Goal: Information Seeking & Learning: Learn about a topic

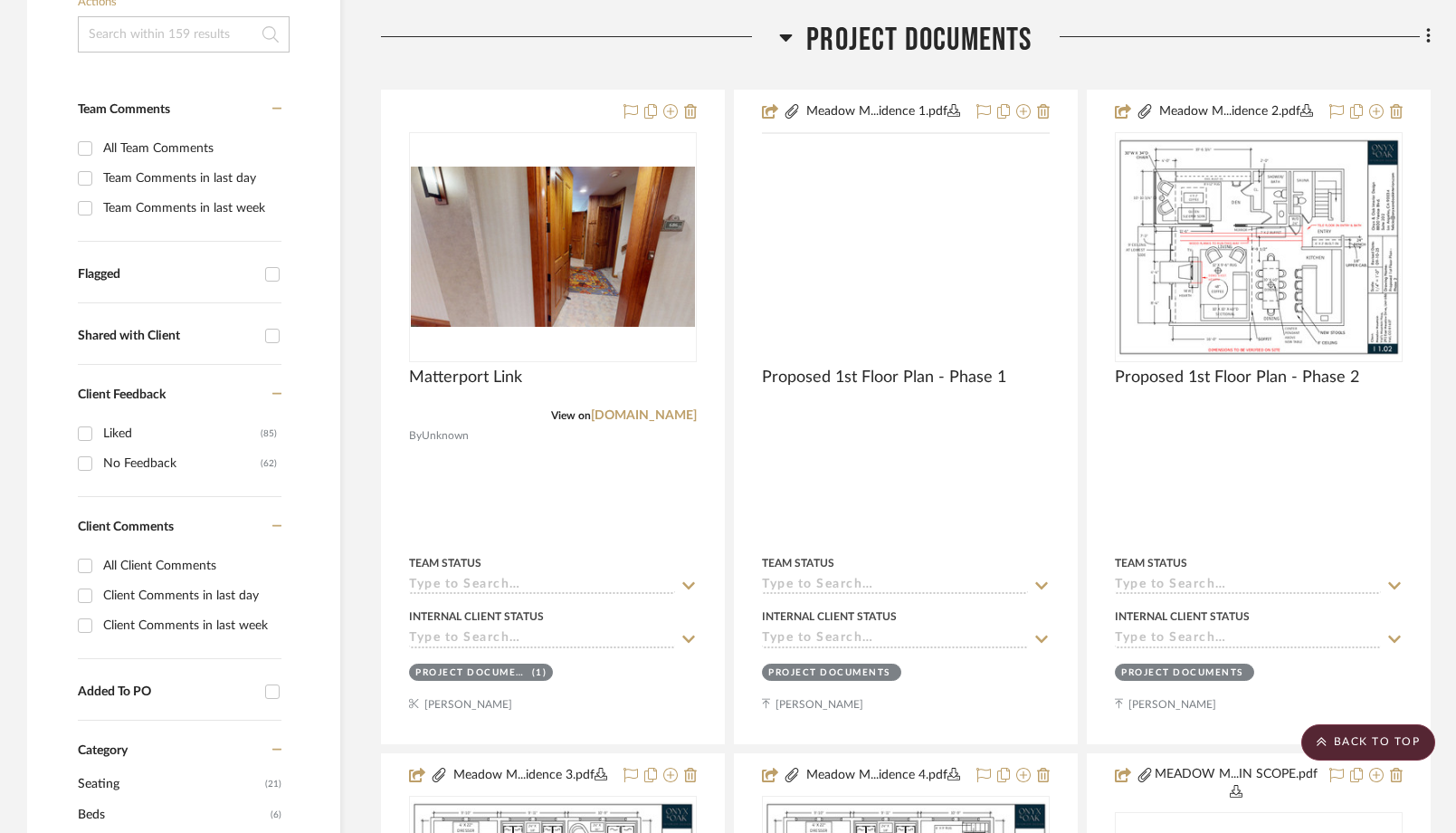
scroll to position [359, 0]
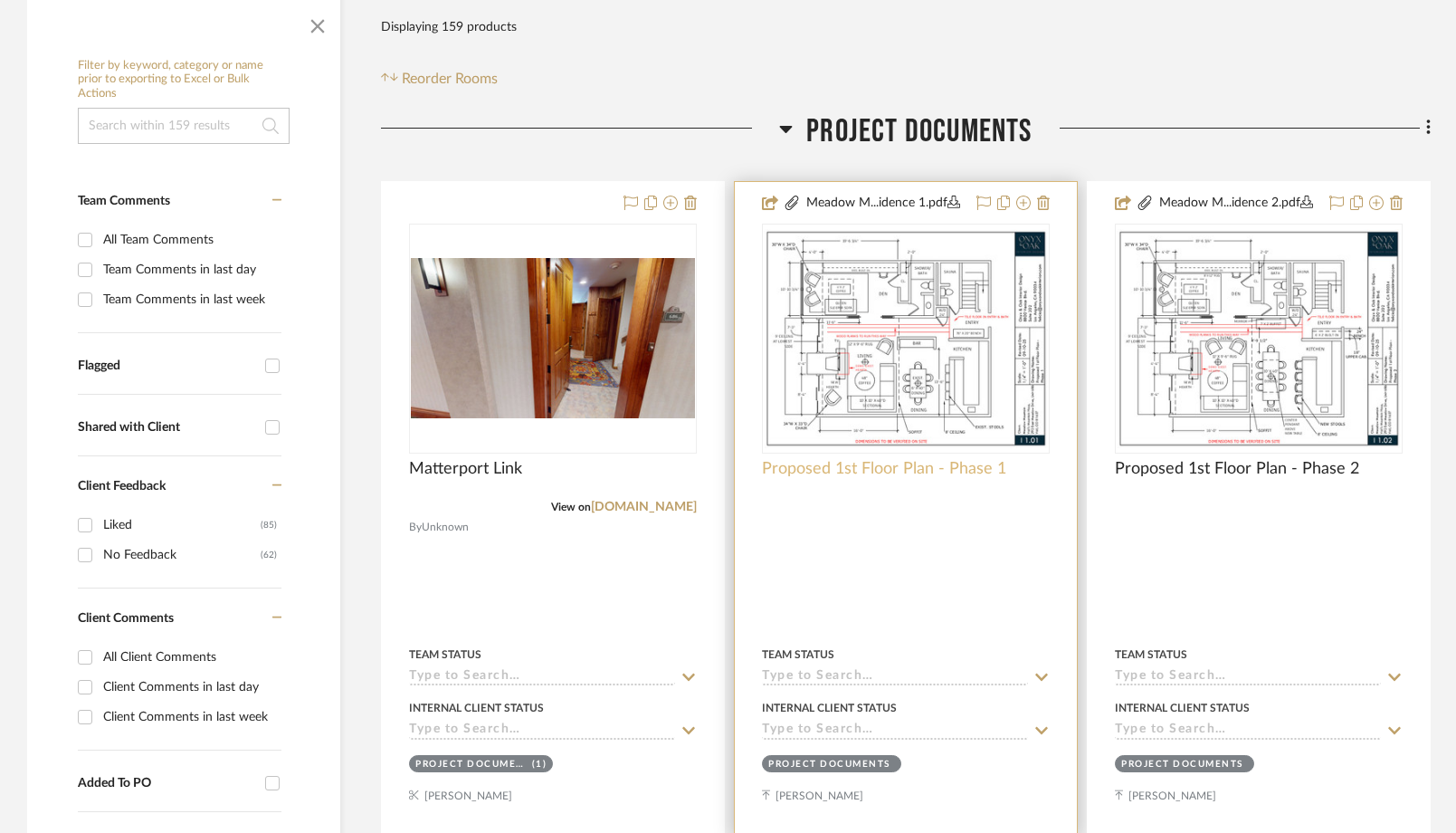
click at [832, 471] on span "Proposed 1st Floor Plan - Phase 1" at bounding box center [884, 468] width 245 height 20
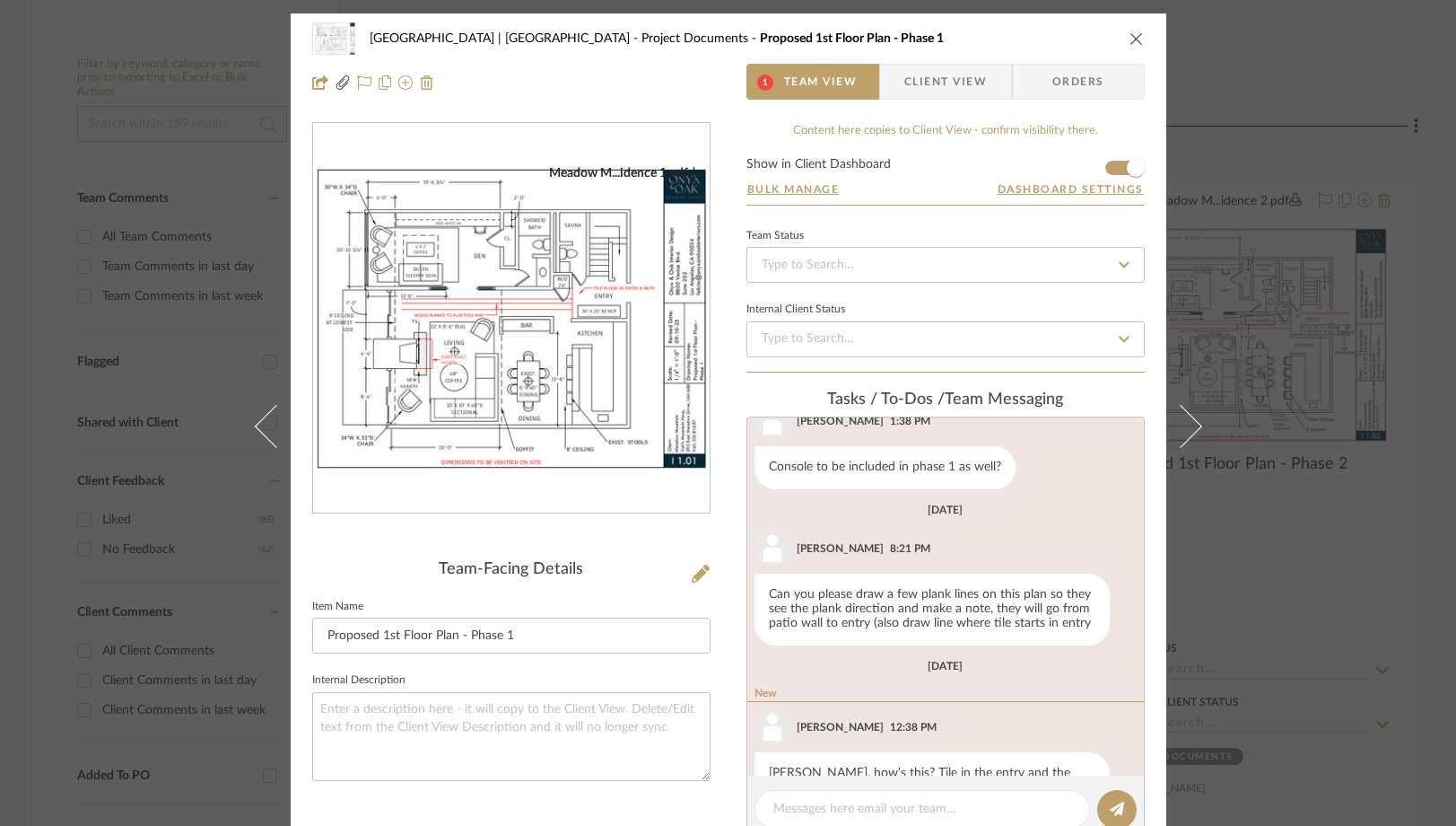
scroll to position [254, 0]
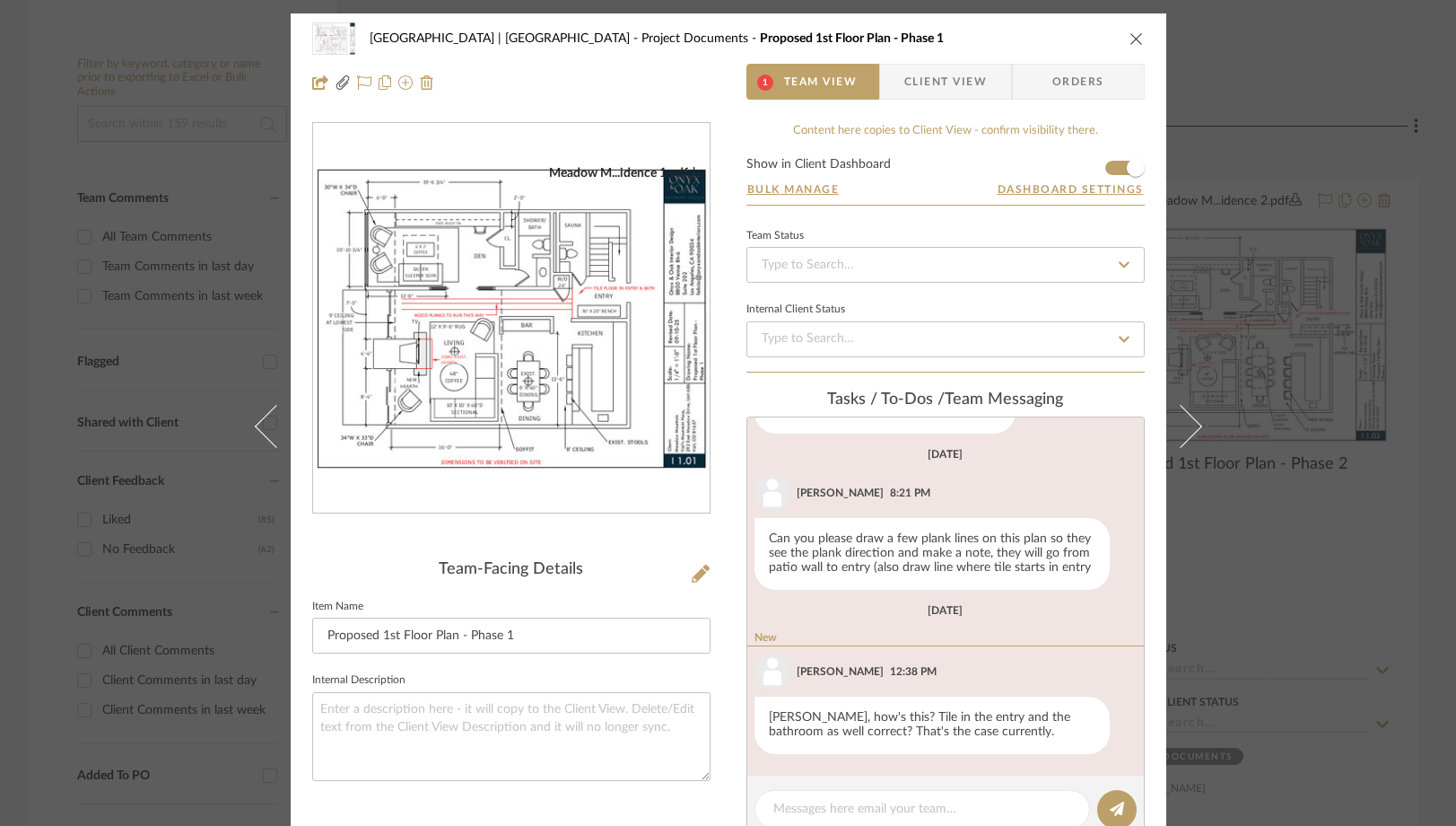
click at [638, 404] on img "0" at bounding box center [511, 318] width 397 height 307
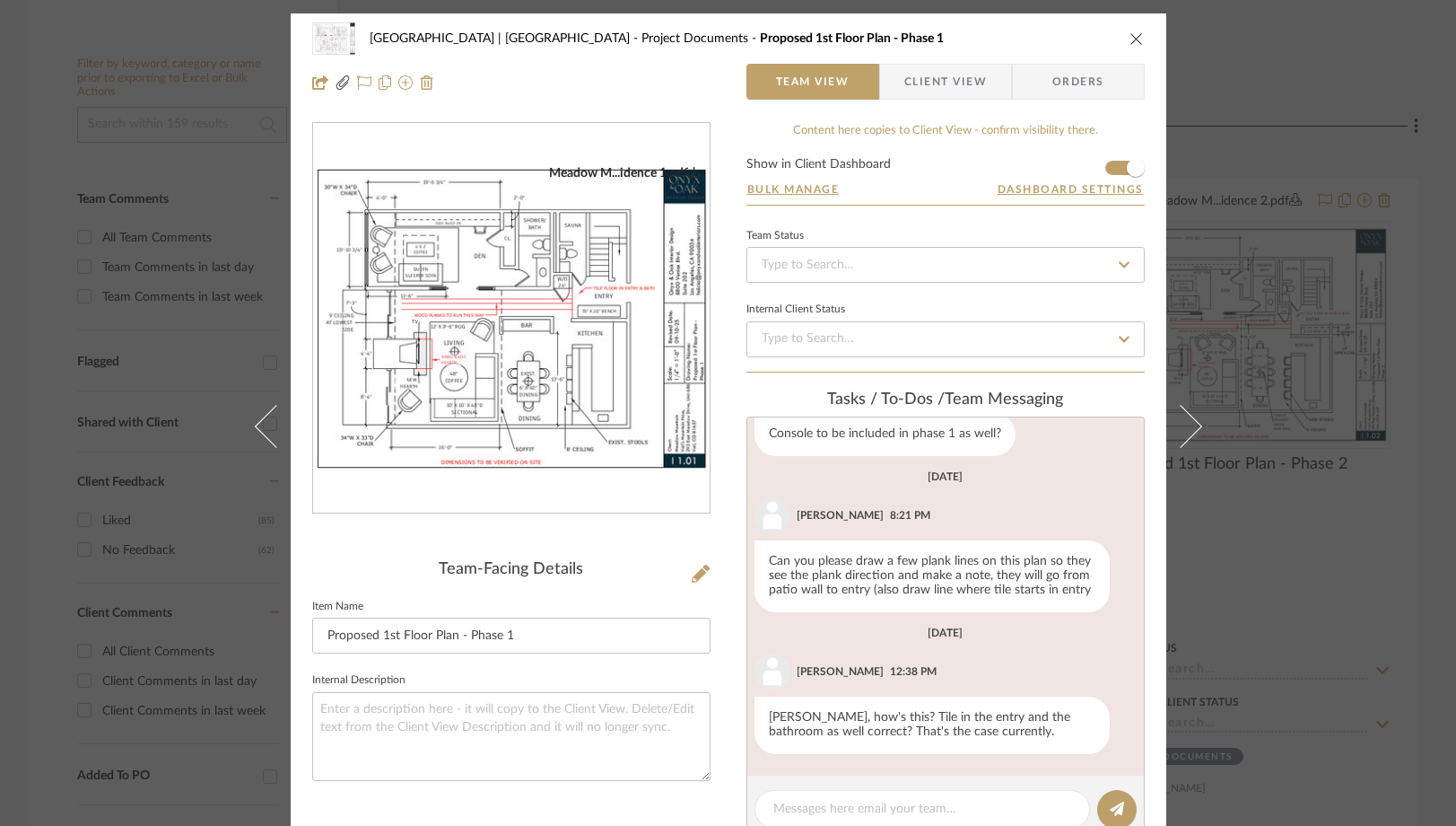
scroll to position [232, 0]
click at [1130, 41] on icon "close" at bounding box center [1137, 39] width 15 height 15
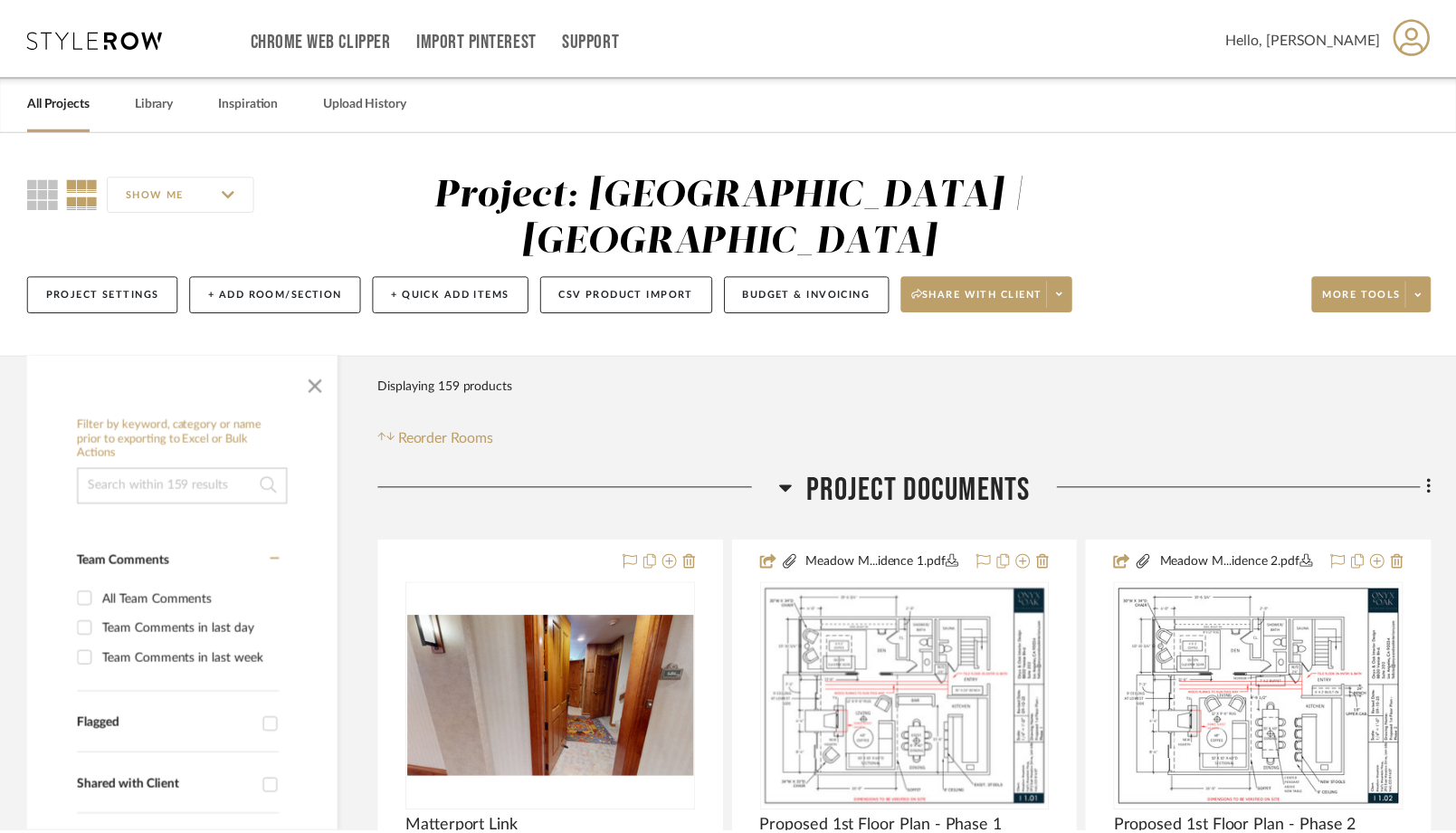
scroll to position [359, 0]
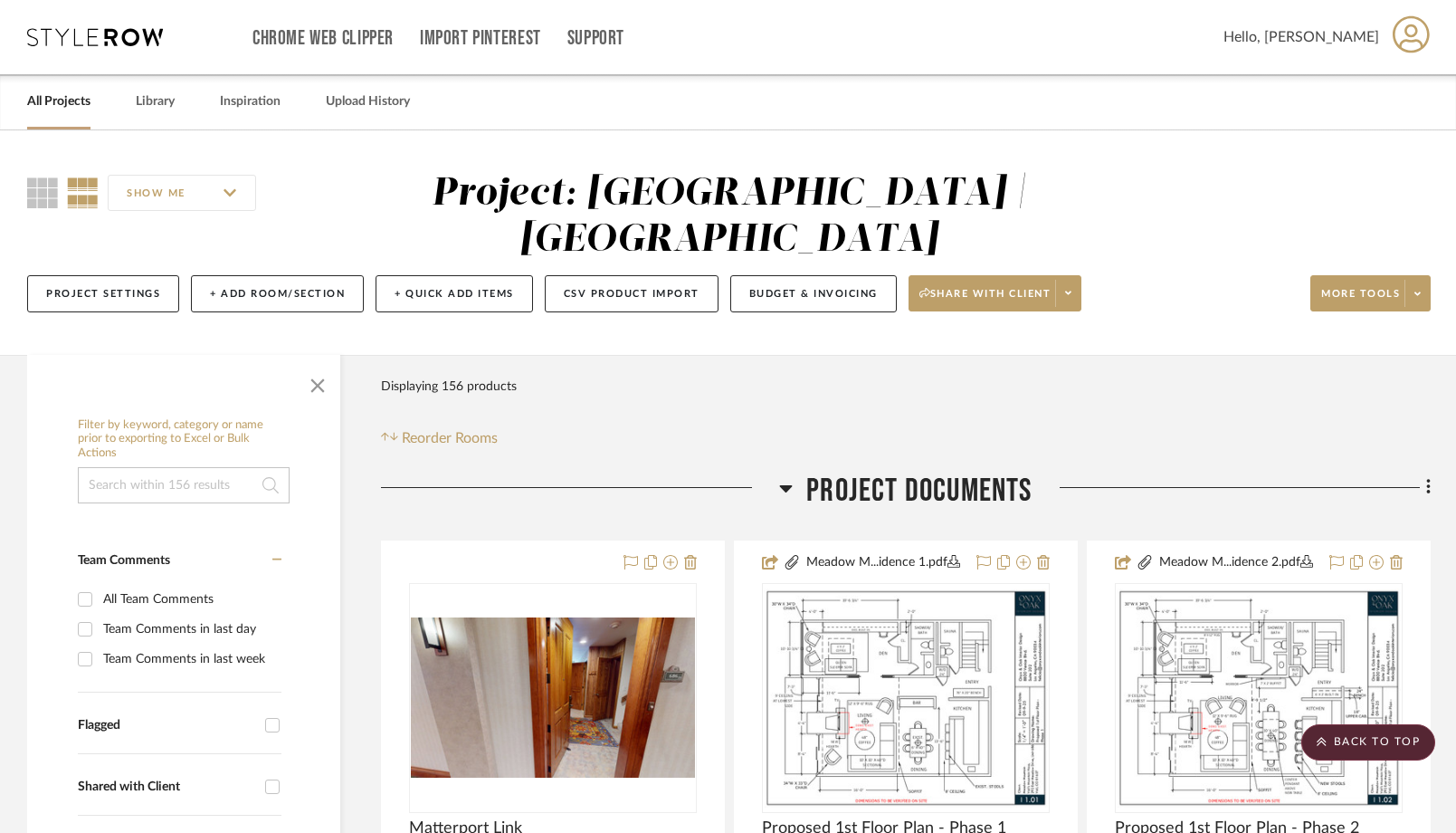
scroll to position [7077, 0]
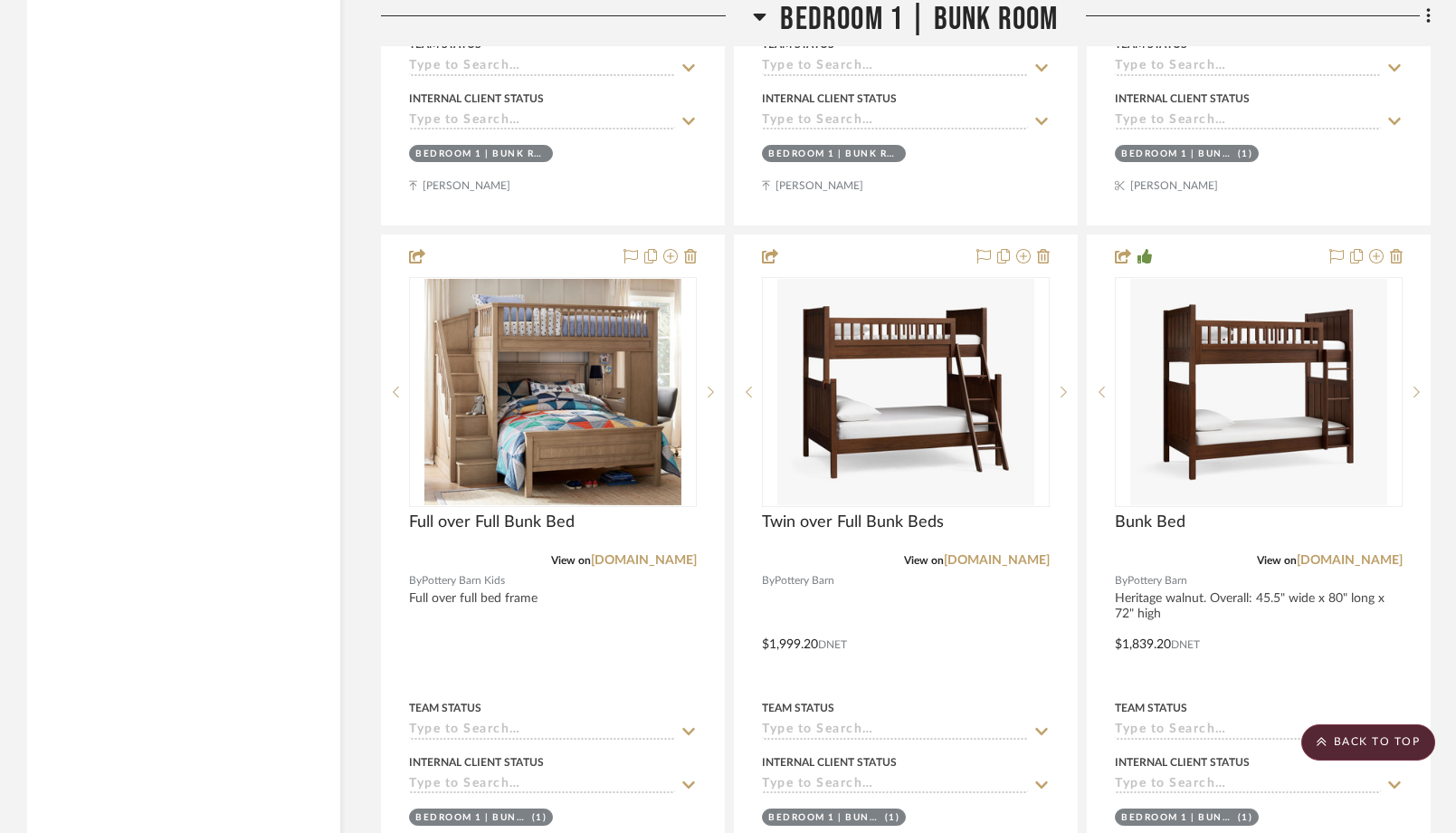
scroll to position [19260, 0]
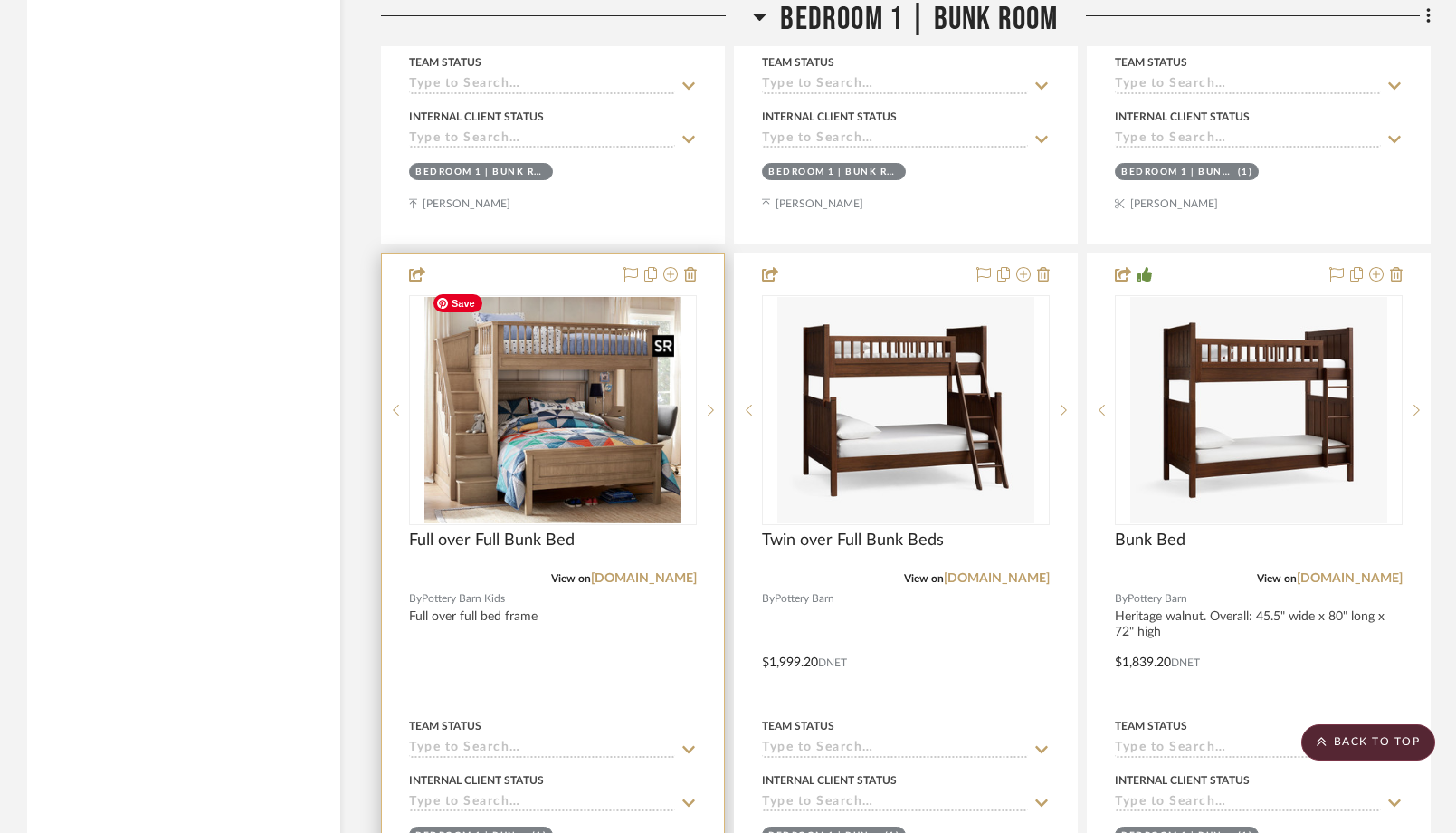
click at [630, 463] on img "0" at bounding box center [552, 410] width 256 height 226
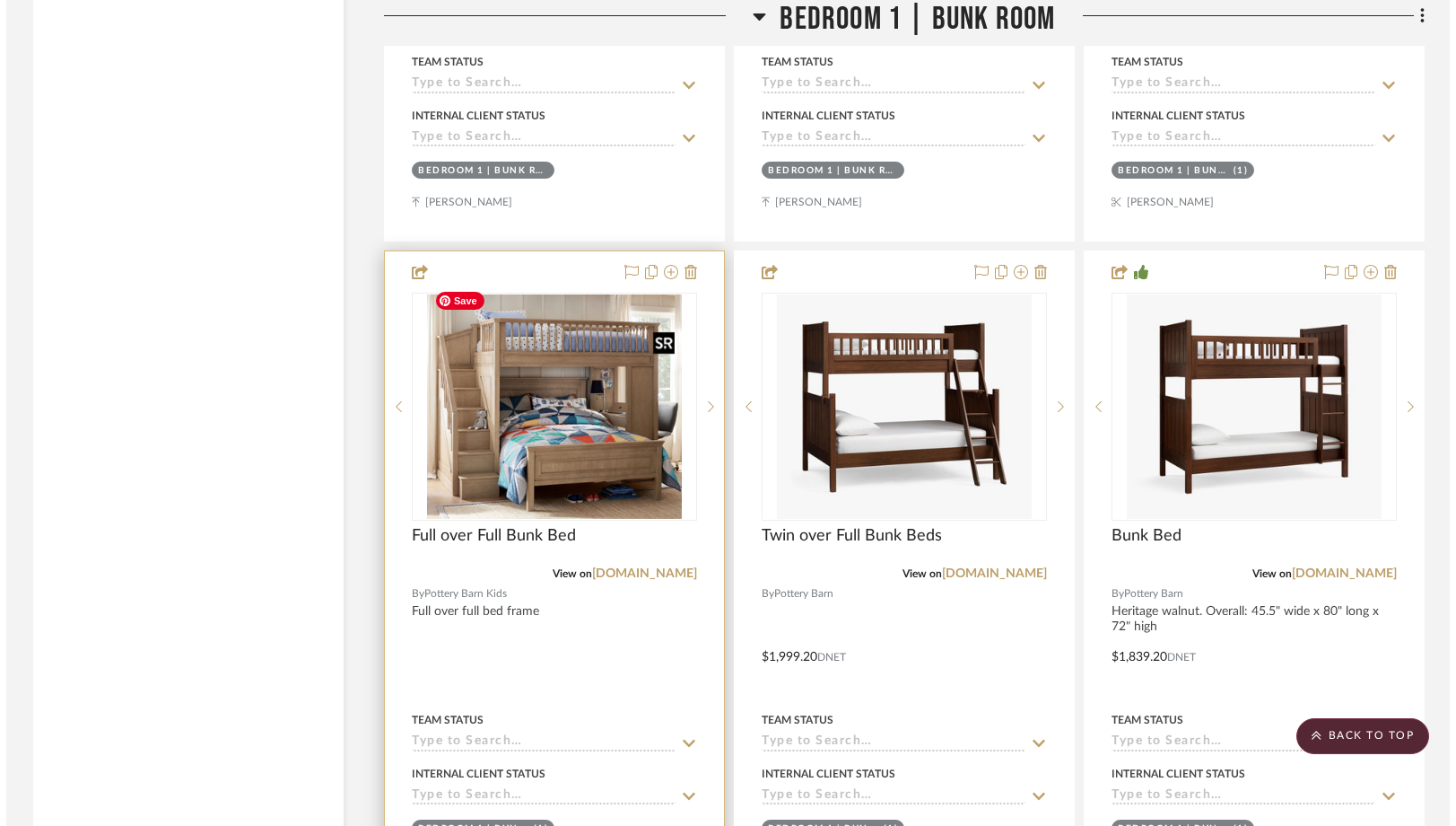
scroll to position [0, 0]
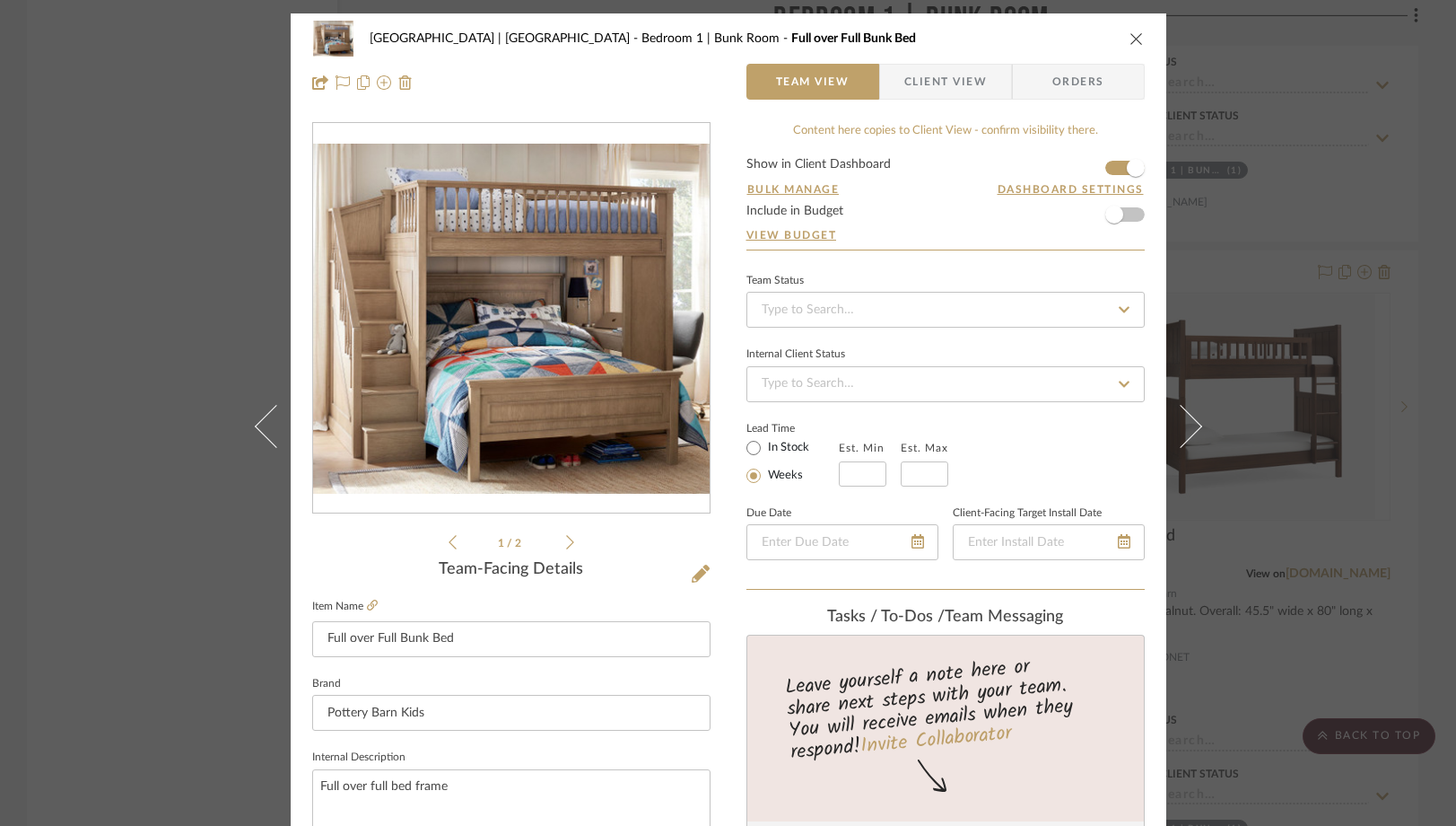
click at [945, 88] on span "Client View" at bounding box center [945, 81] width 82 height 36
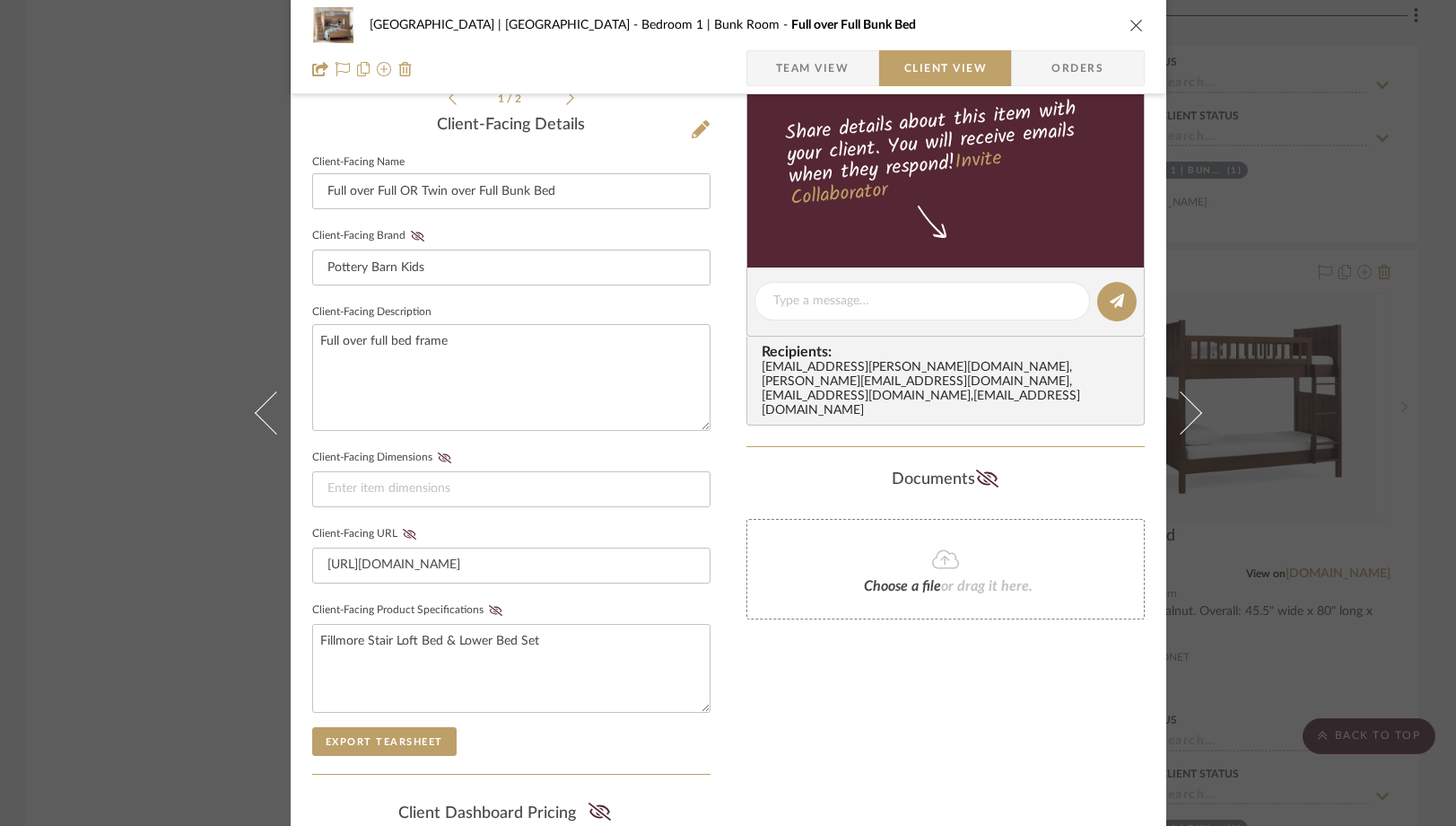
scroll to position [604, 0]
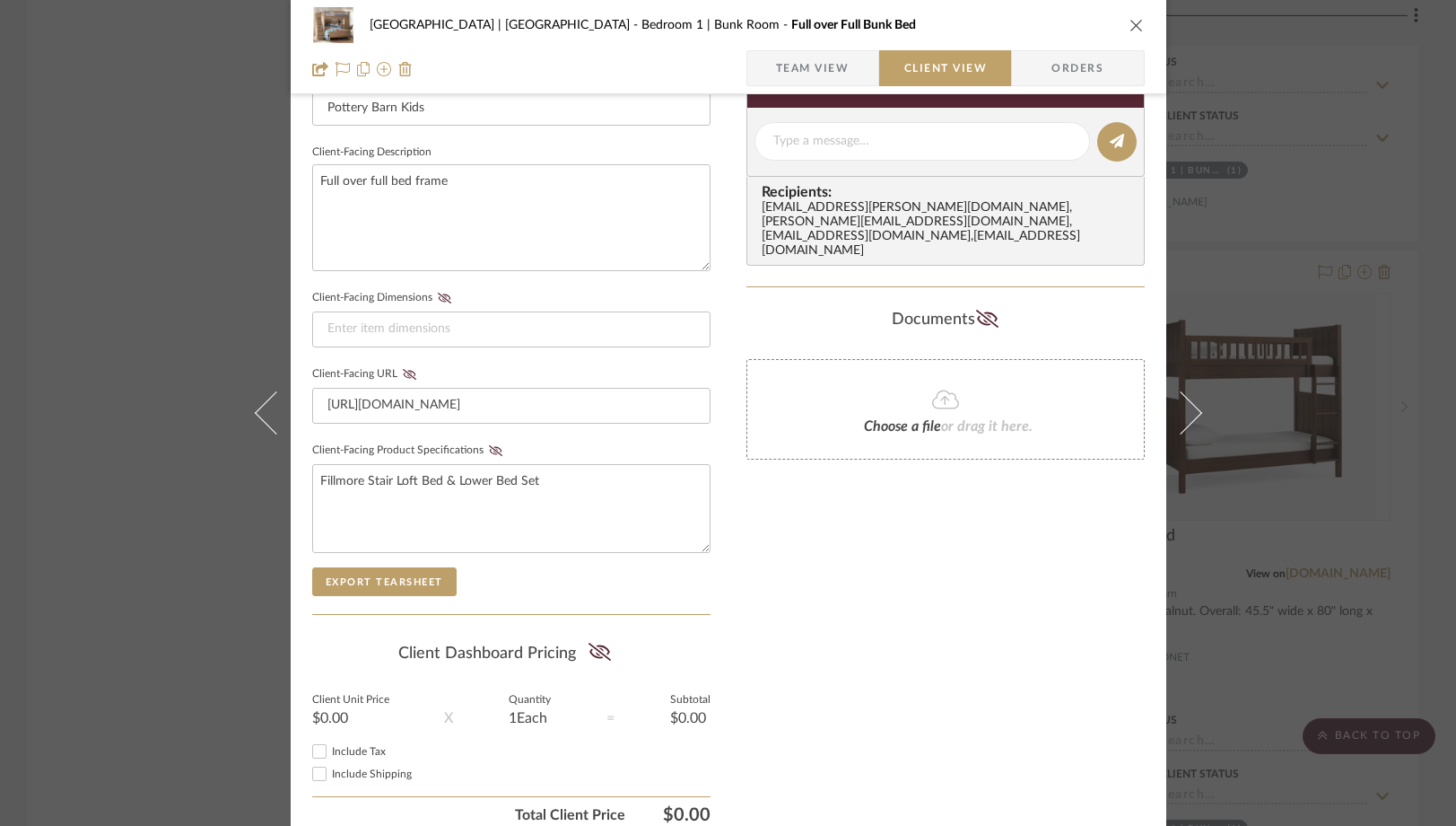
click at [178, 211] on div "[GEOGRAPHIC_DATA] | [GEOGRAPHIC_DATA] Bedroom 1 | Bunk Room Full over Full Bunk…" at bounding box center [728, 413] width 1456 height 826
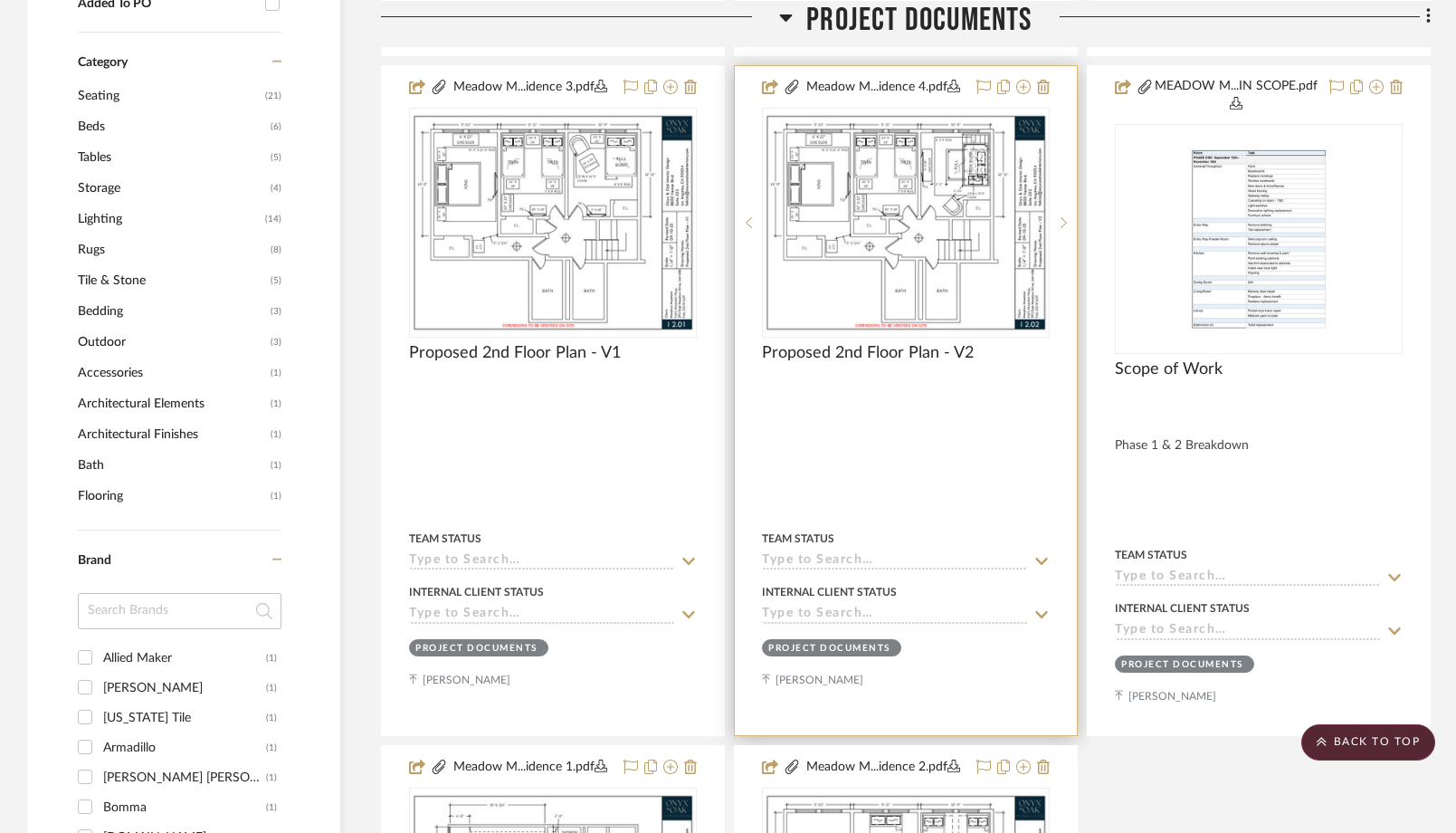
scroll to position [1062, 0]
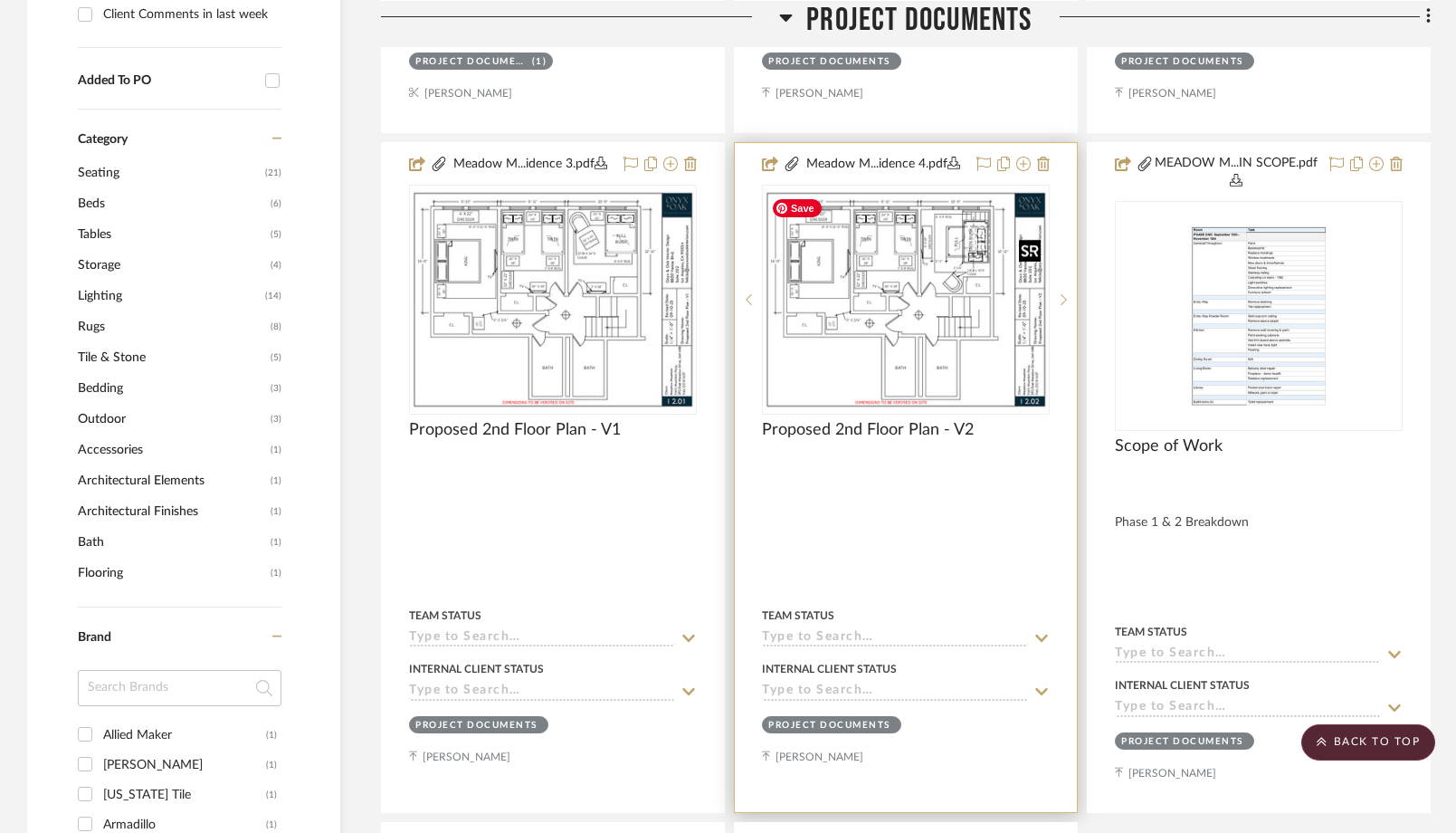
click at [862, 362] on img "0" at bounding box center [905, 299] width 284 height 219
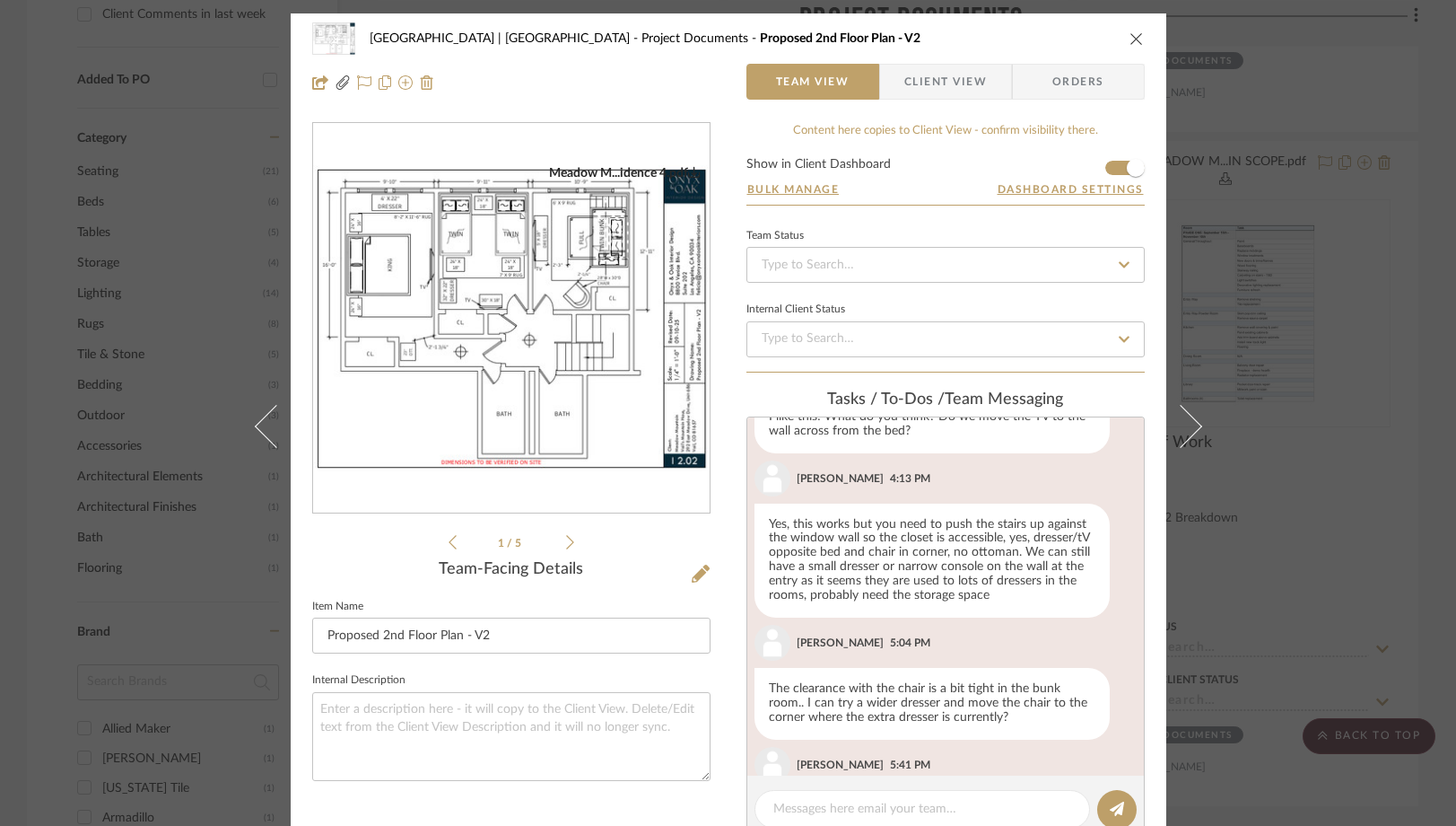
scroll to position [796, 0]
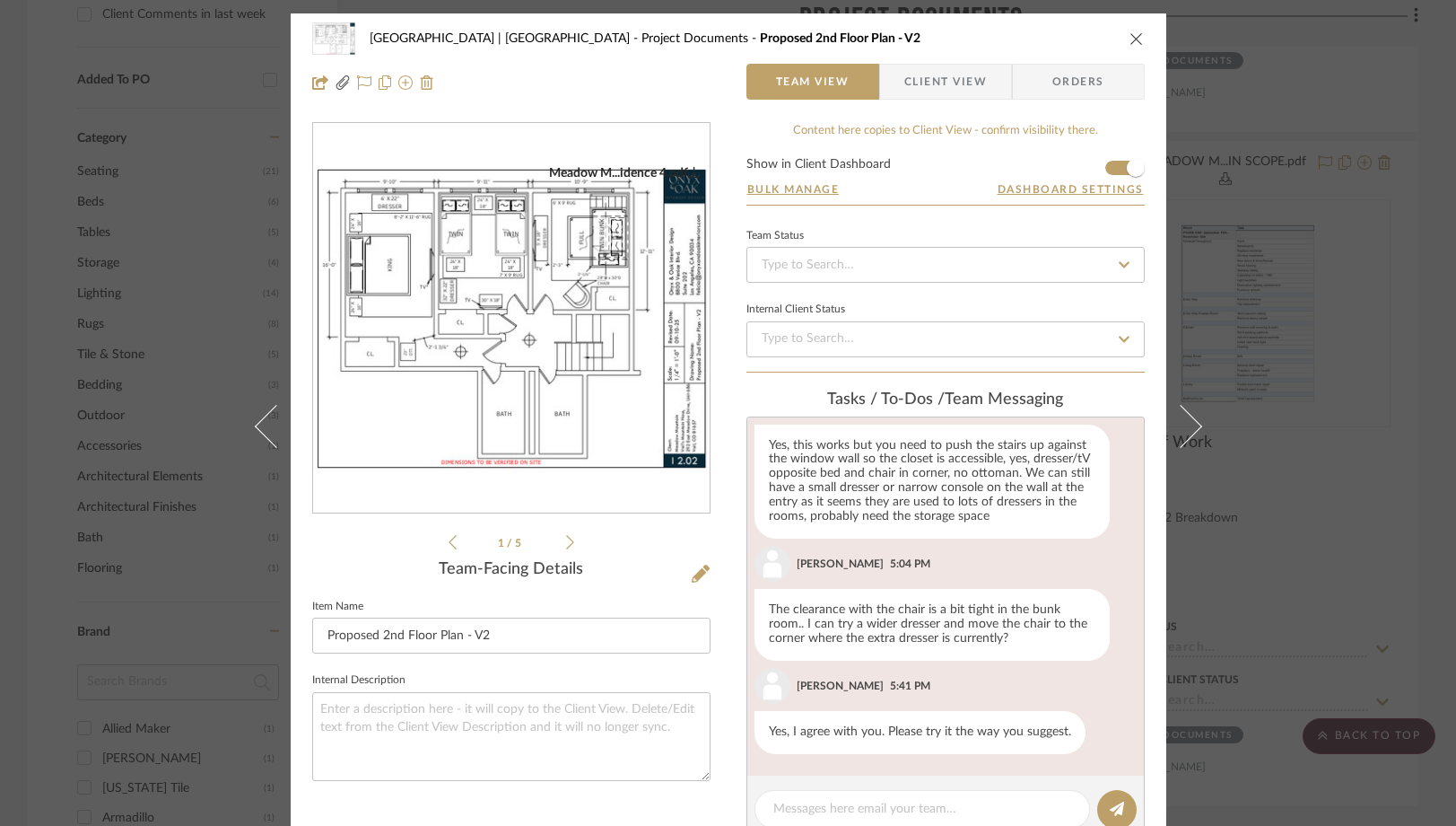
click at [513, 319] on img "0" at bounding box center [511, 318] width 397 height 307
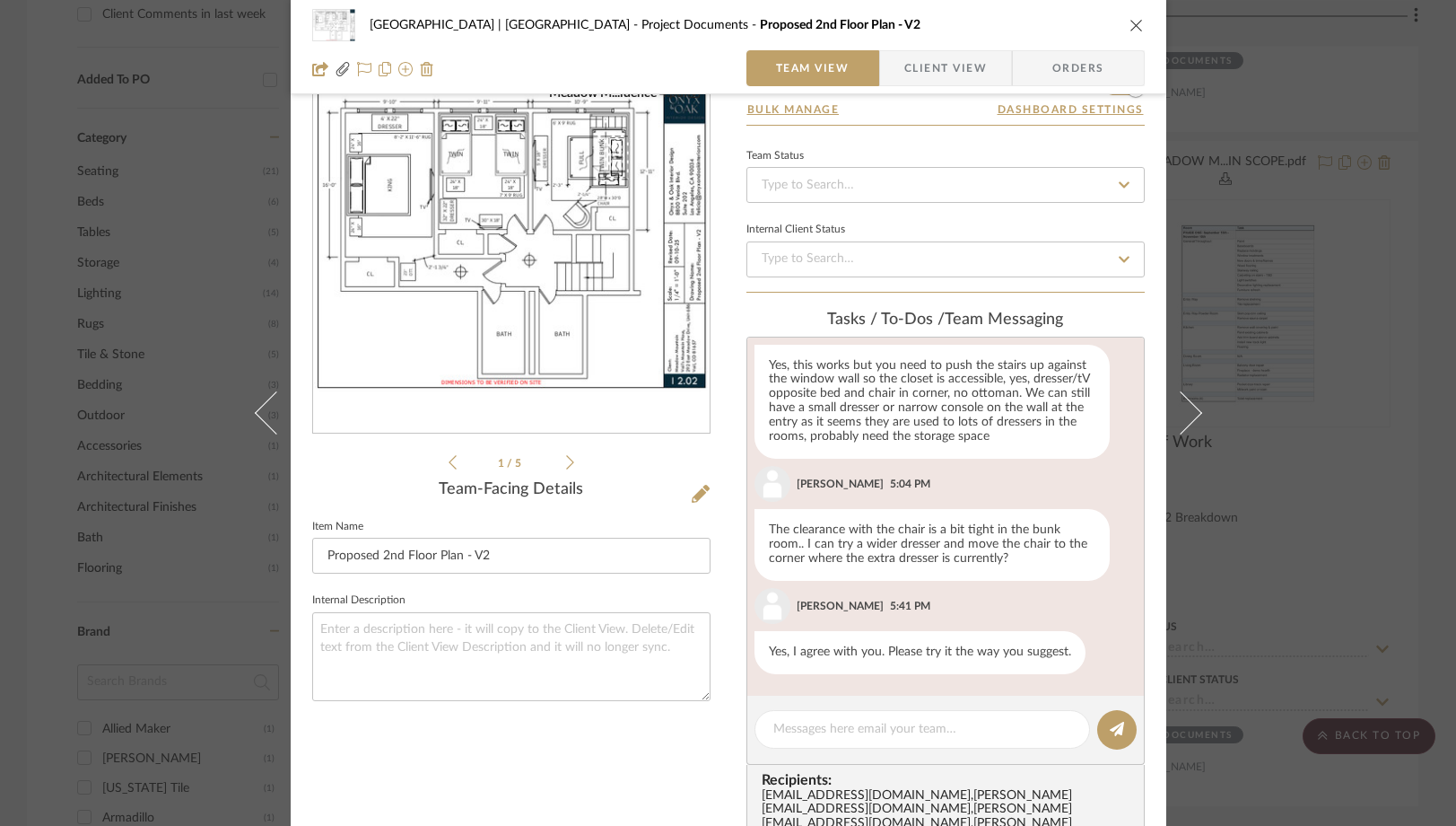
click at [1131, 23] on icon "close" at bounding box center [1137, 25] width 15 height 15
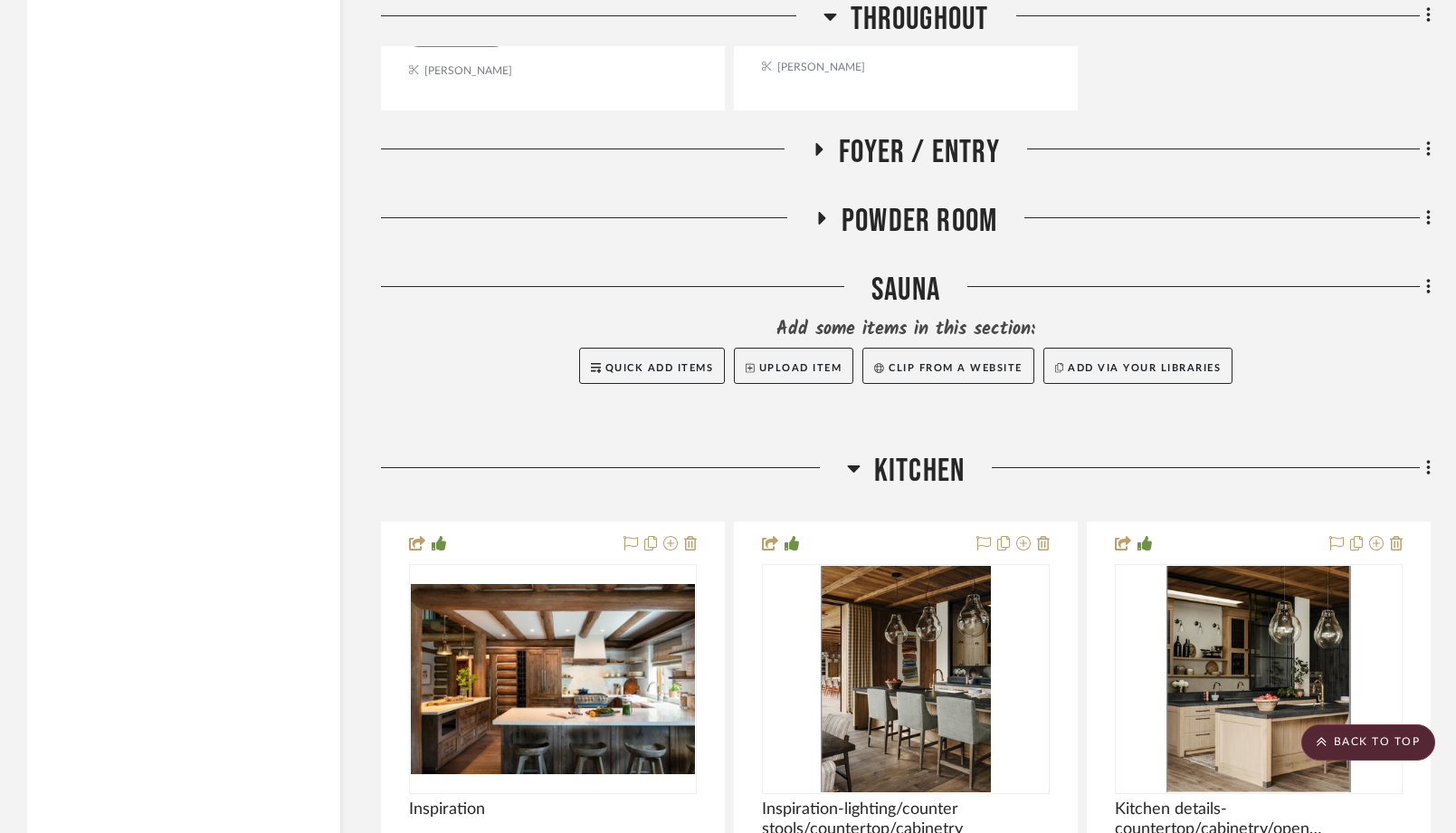
scroll to position [3931, 0]
